Goal: Transaction & Acquisition: Purchase product/service

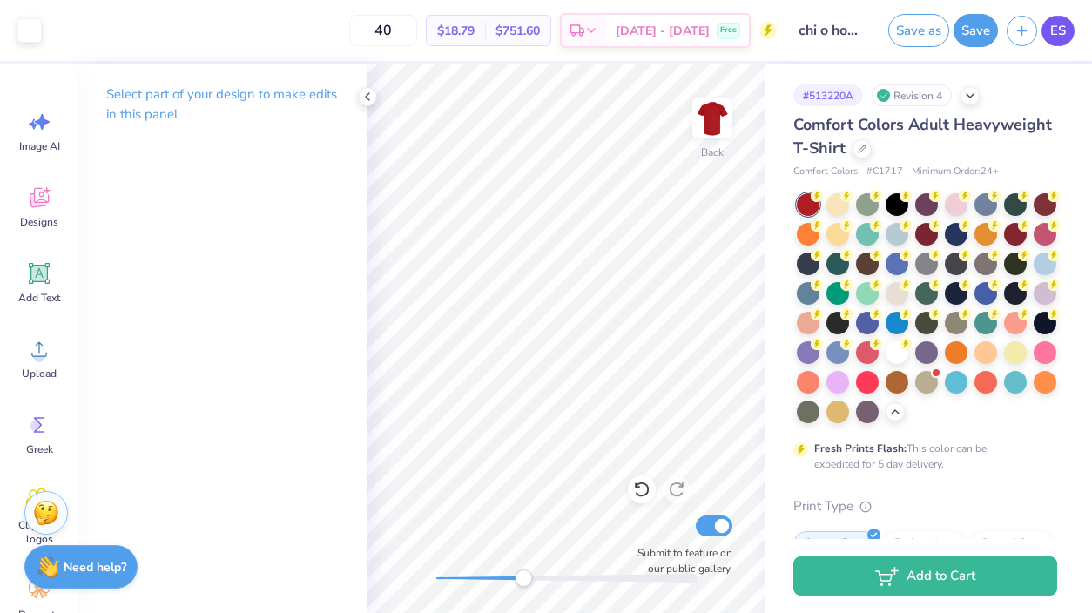
click at [1057, 35] on span "ES" at bounding box center [1058, 31] width 16 height 20
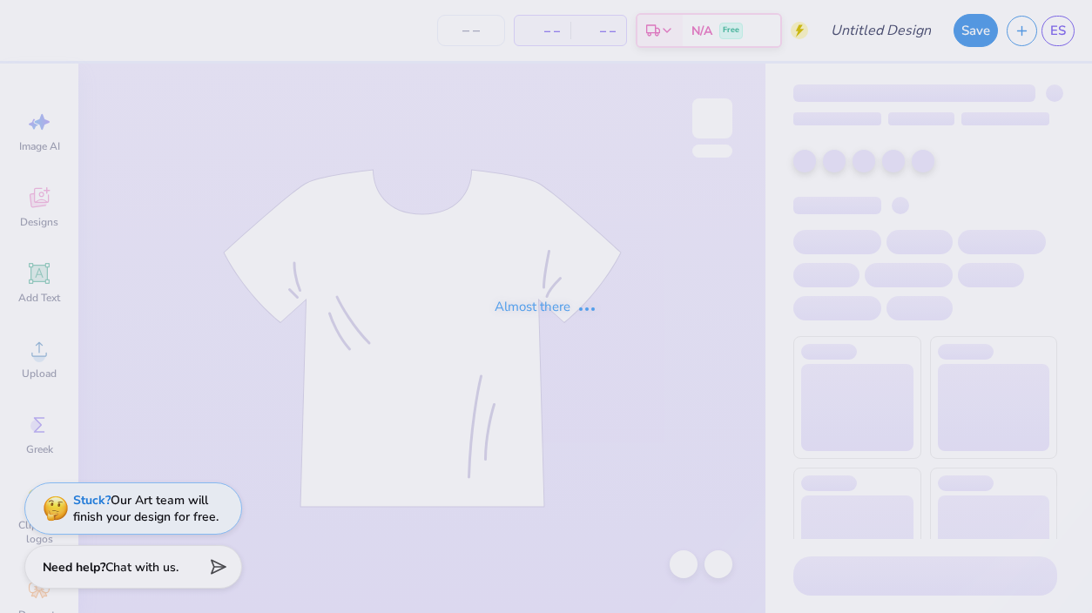
type input "chi o hoco merch???"
type input "40"
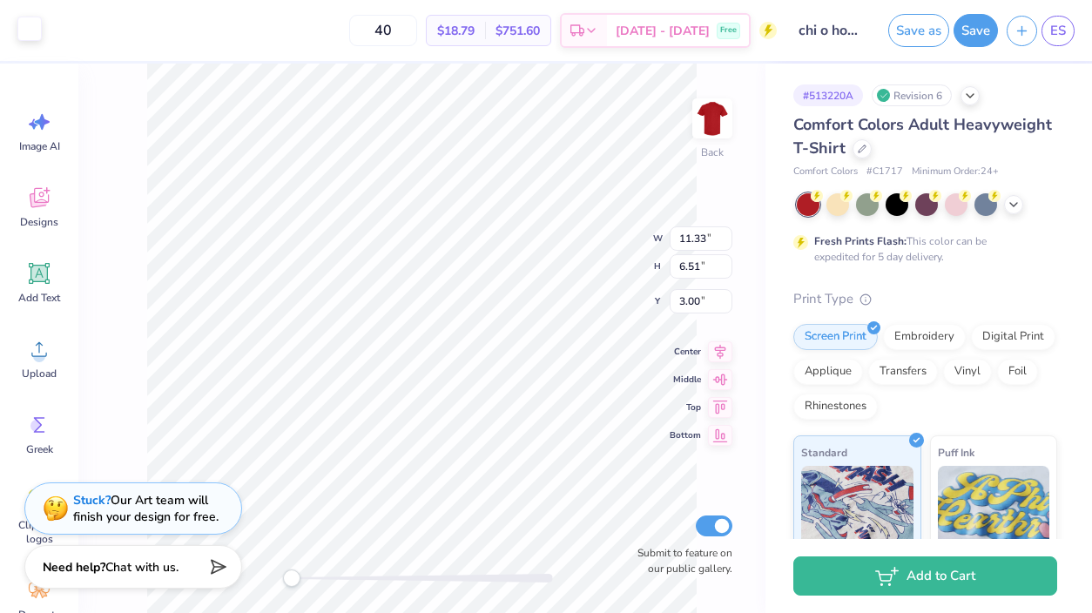
click at [23, 30] on div at bounding box center [29, 29] width 24 height 24
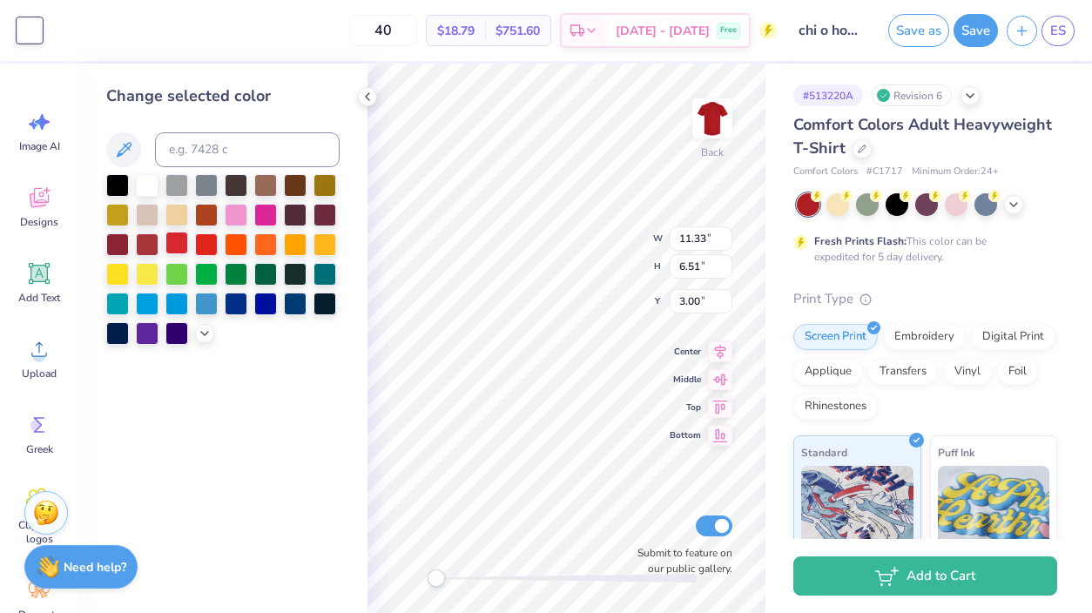
click at [179, 242] on div at bounding box center [176, 243] width 23 height 23
click at [901, 204] on div at bounding box center [896, 203] width 23 height 23
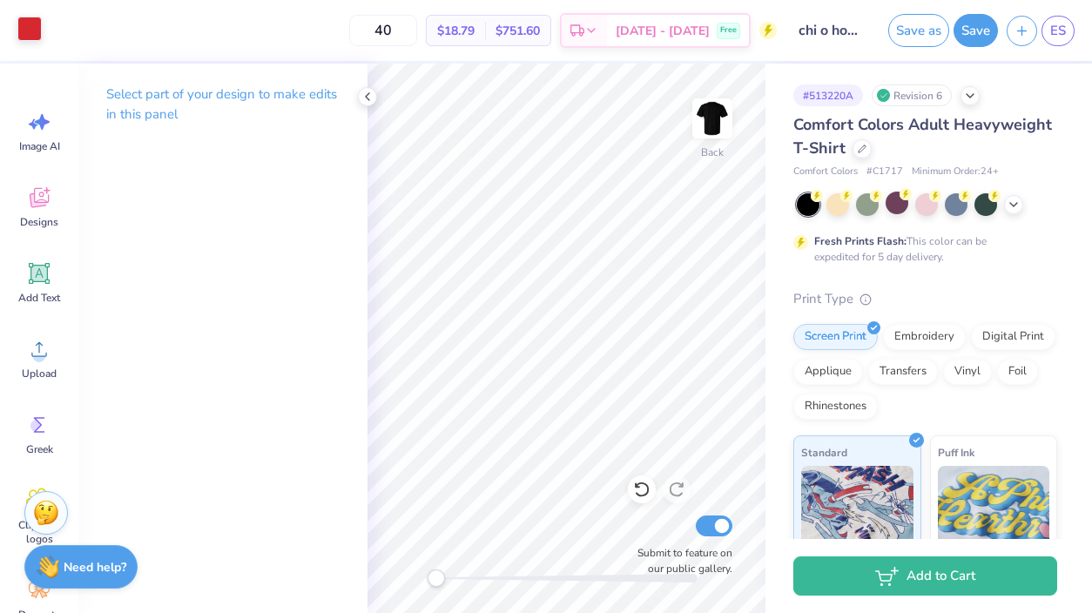
click at [30, 41] on div at bounding box center [29, 29] width 24 height 24
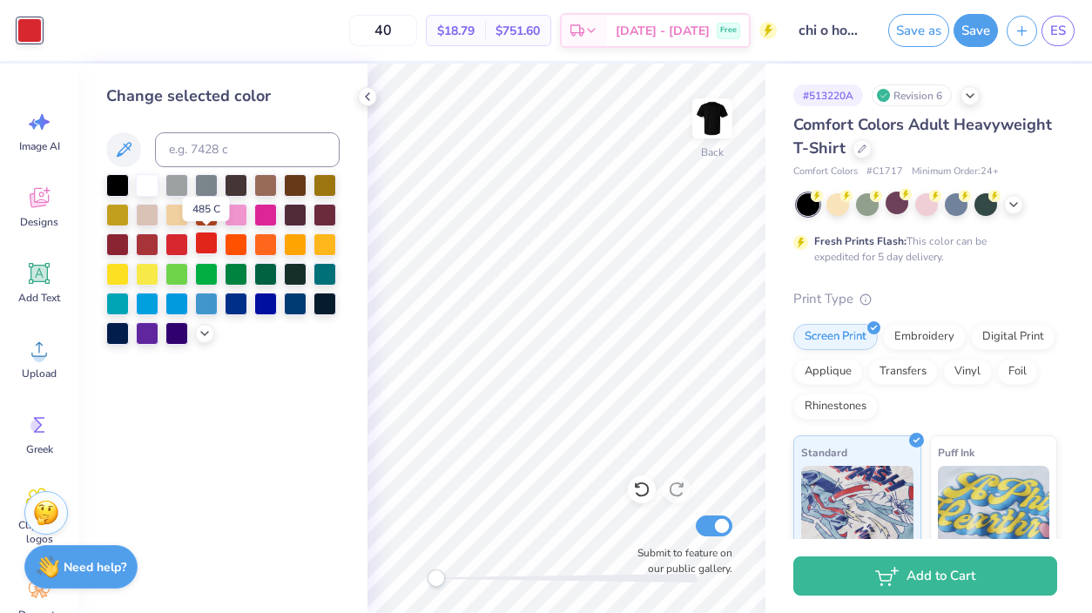
click at [201, 245] on div at bounding box center [206, 243] width 23 height 23
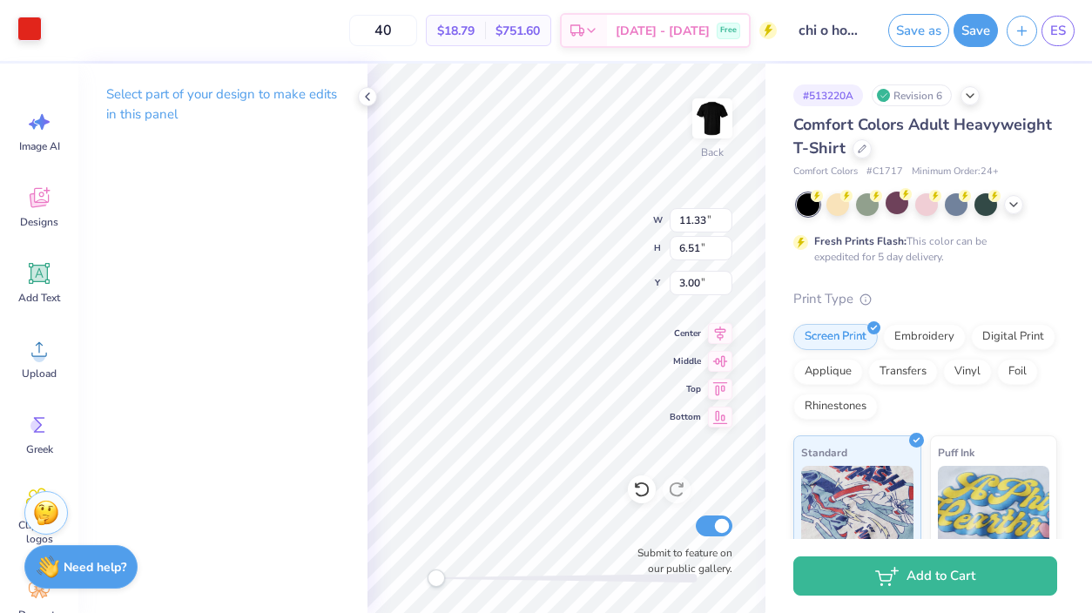
click at [26, 31] on div at bounding box center [29, 29] width 24 height 24
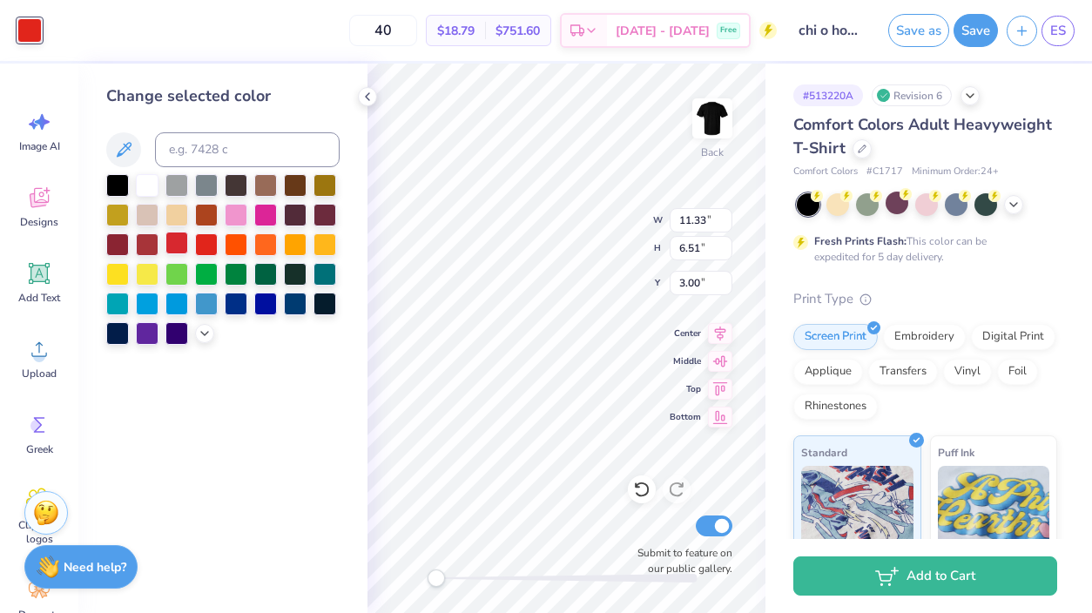
click at [177, 247] on div at bounding box center [176, 243] width 23 height 23
click at [197, 246] on div at bounding box center [206, 243] width 23 height 23
click at [165, 242] on div at bounding box center [176, 243] width 23 height 23
click at [142, 242] on div at bounding box center [147, 243] width 23 height 23
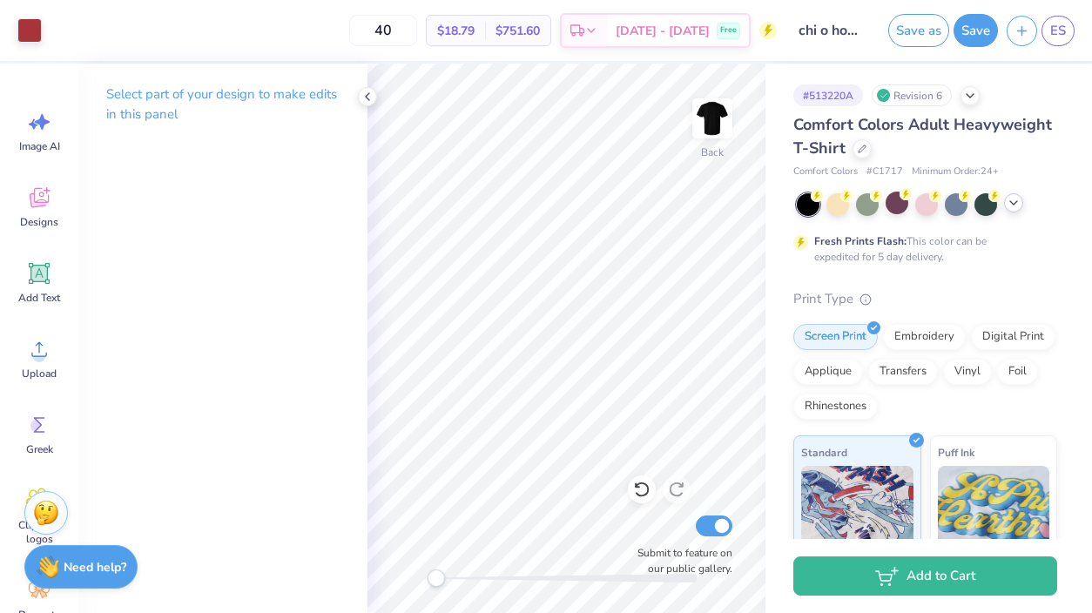
click at [1016, 205] on icon at bounding box center [1013, 203] width 14 height 14
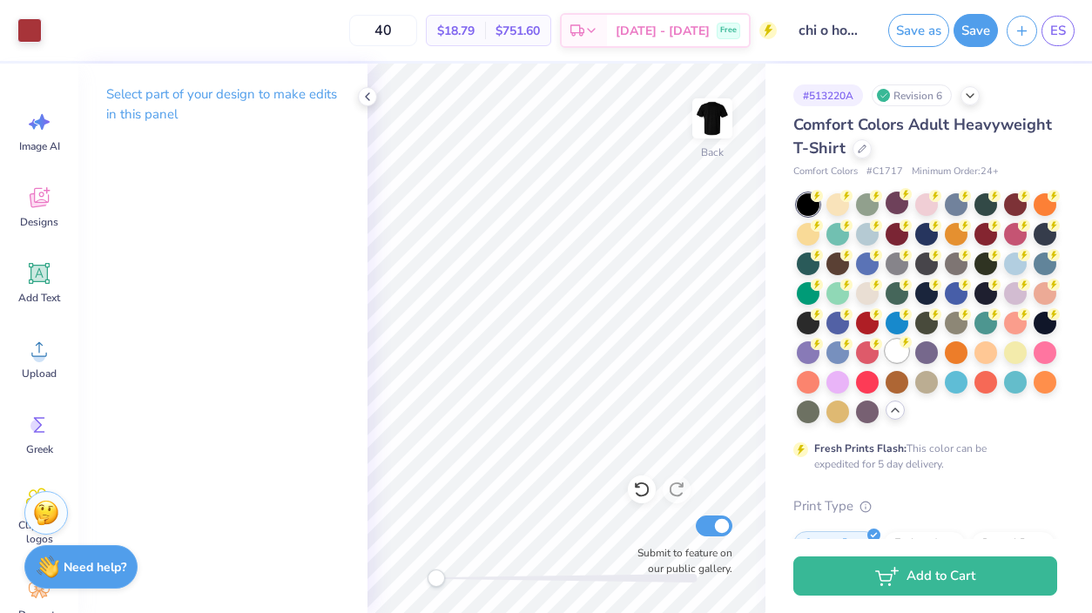
click at [897, 354] on div at bounding box center [896, 350] width 23 height 23
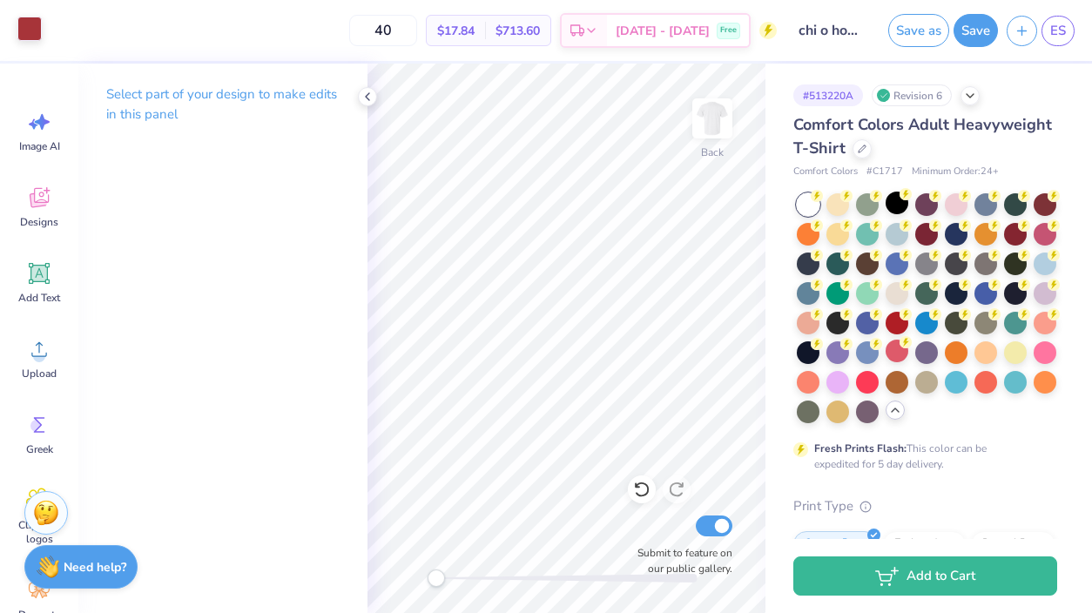
click at [22, 41] on div at bounding box center [29, 29] width 24 height 24
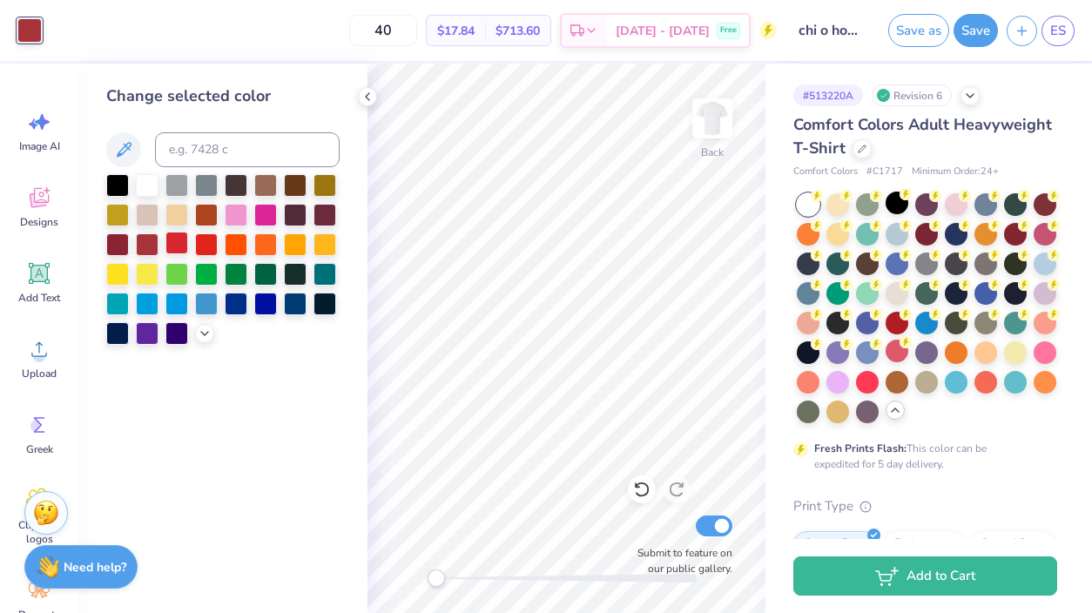
click at [179, 245] on div at bounding box center [176, 243] width 23 height 23
click at [212, 244] on div at bounding box center [206, 243] width 23 height 23
click at [183, 247] on div at bounding box center [176, 243] width 23 height 23
click at [652, 492] on div at bounding box center [642, 489] width 28 height 28
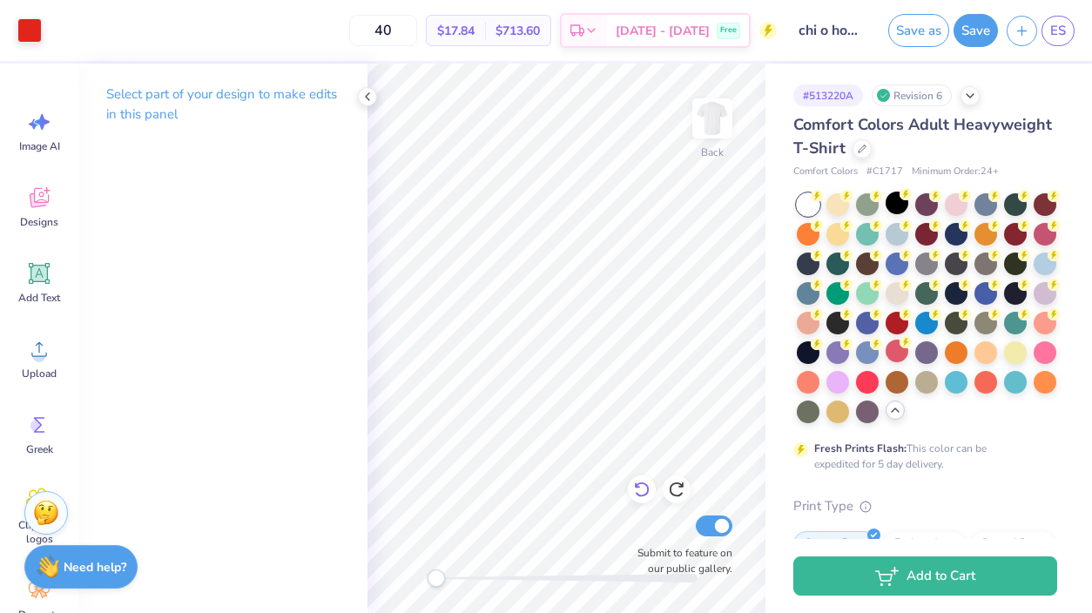
click at [652, 492] on div at bounding box center [642, 489] width 28 height 28
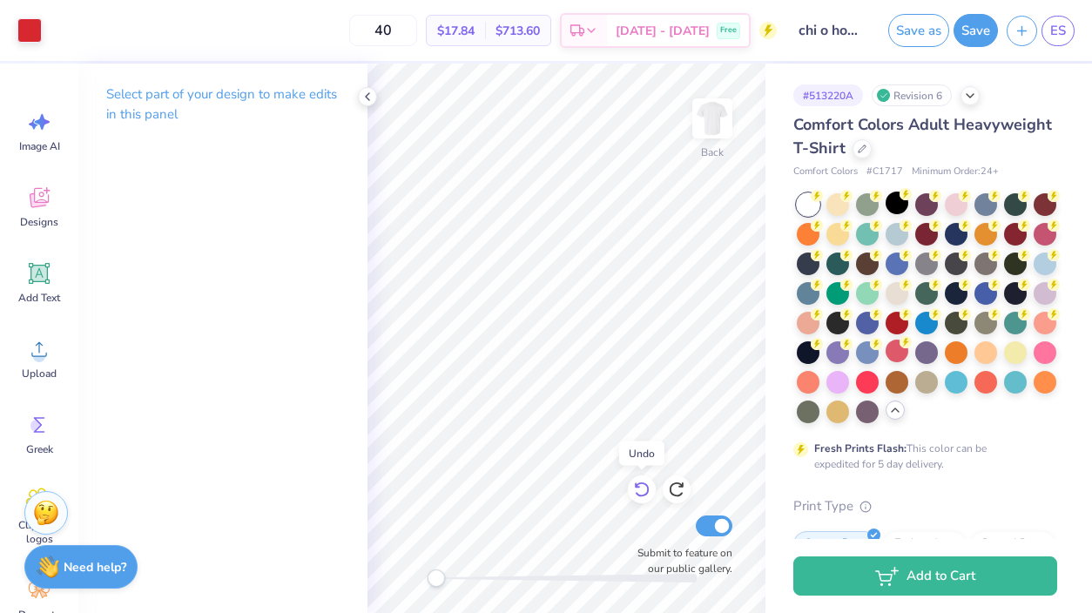
click at [652, 492] on div at bounding box center [642, 489] width 28 height 28
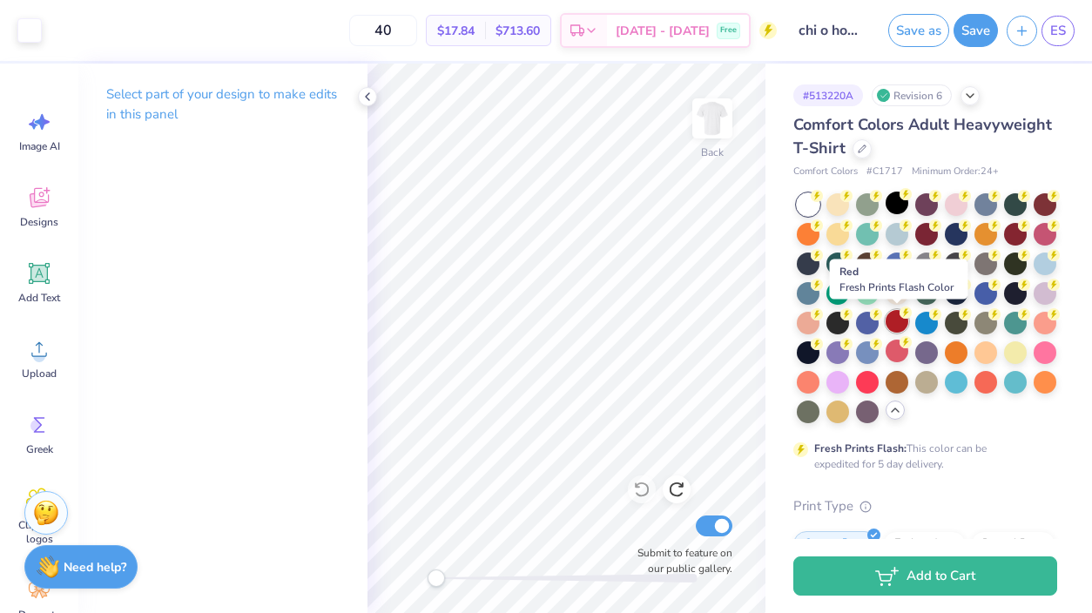
click at [897, 332] on div at bounding box center [896, 321] width 23 height 23
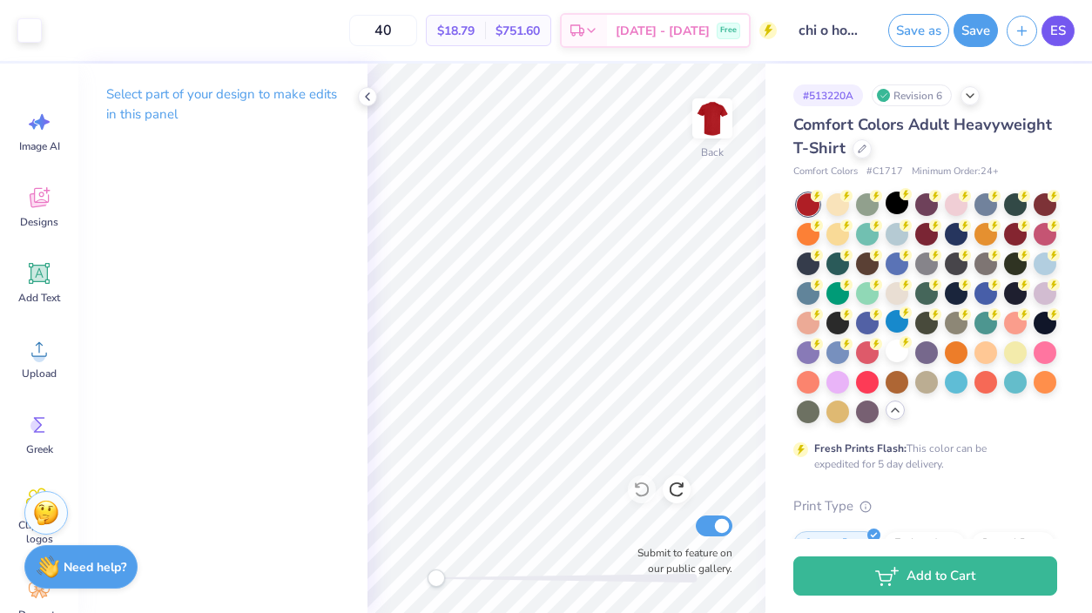
click at [1054, 27] on span "ES" at bounding box center [1058, 31] width 16 height 20
